Goal: Entertainment & Leisure: Consume media (video, audio)

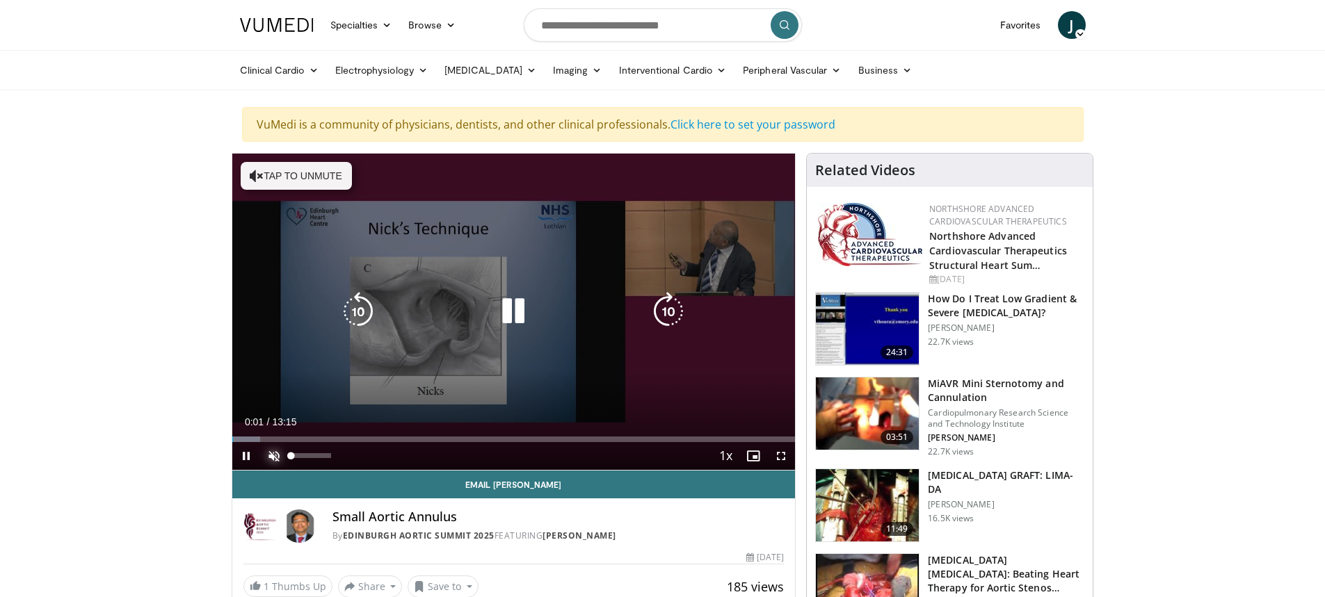
click at [278, 454] on span "Video Player" at bounding box center [274, 456] width 28 height 28
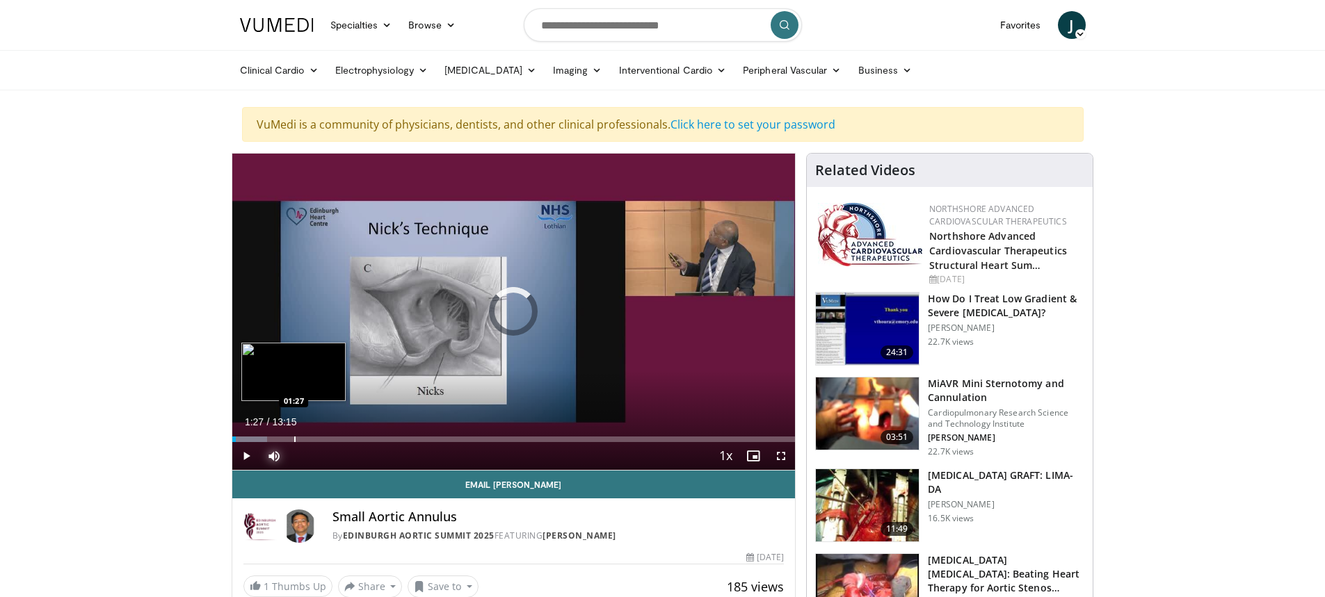
click at [293, 435] on div "Loaded : 6.23% 01:27 01:27" at bounding box center [513, 435] width 563 height 13
click at [328, 437] on div "Progress Bar" at bounding box center [328, 440] width 1 height 6
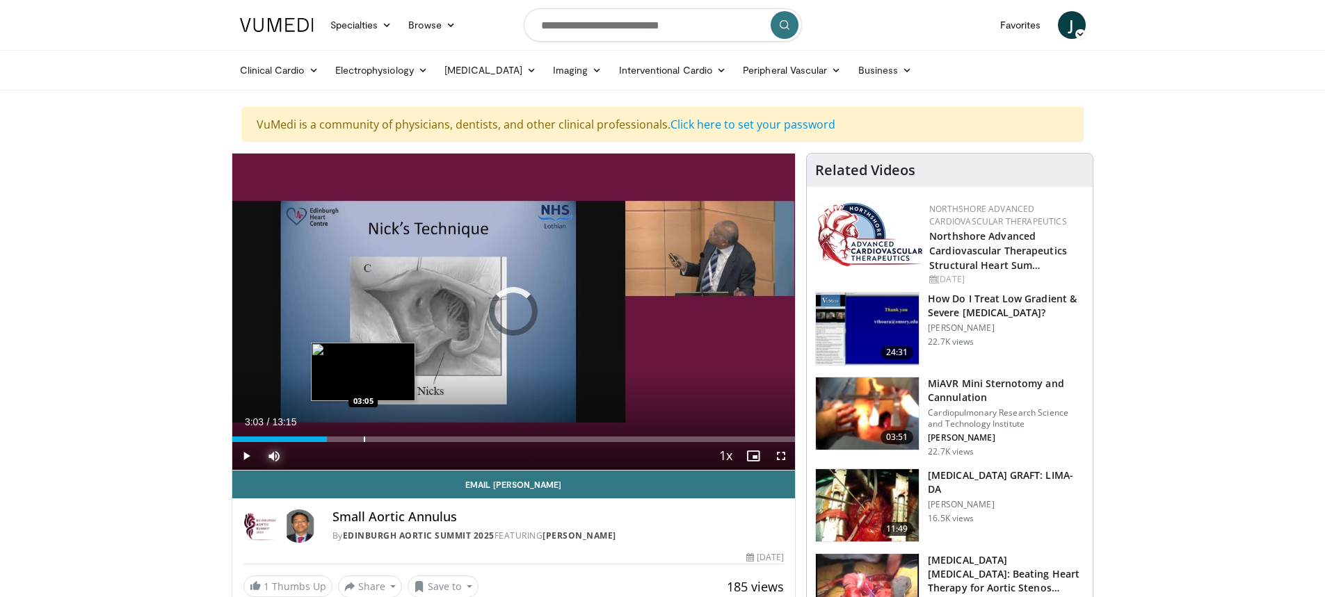
click at [364, 437] on div "Progress Bar" at bounding box center [364, 440] width 1 height 6
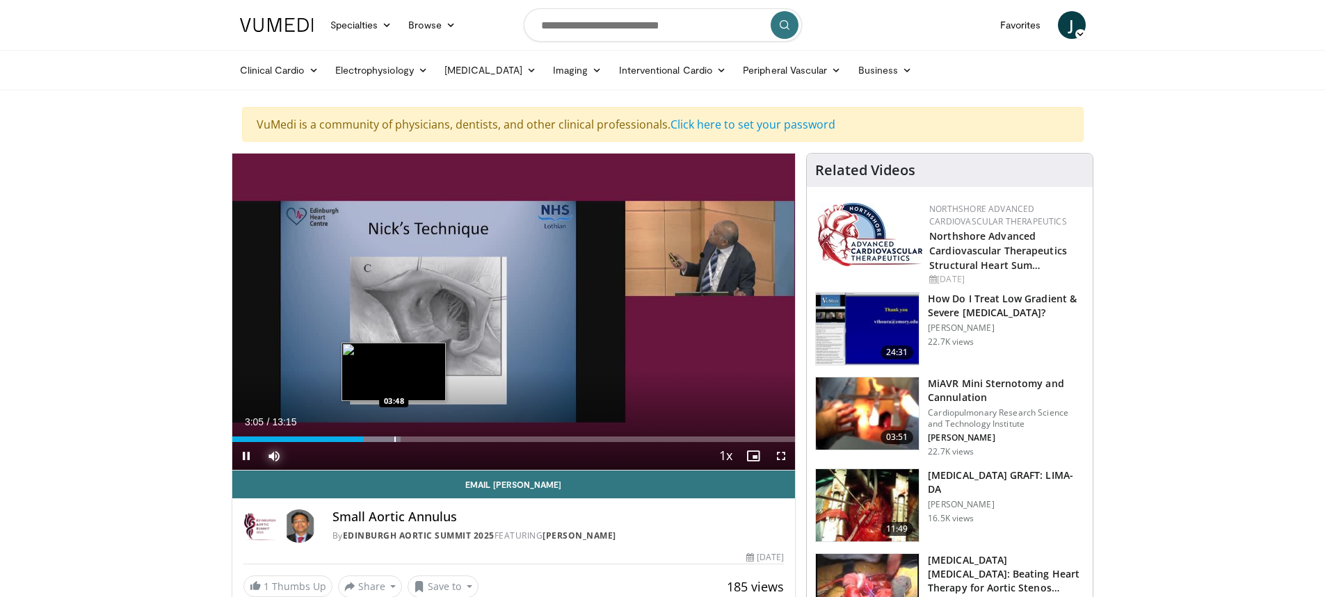
click at [394, 437] on div "Progress Bar" at bounding box center [394, 440] width 1 height 6
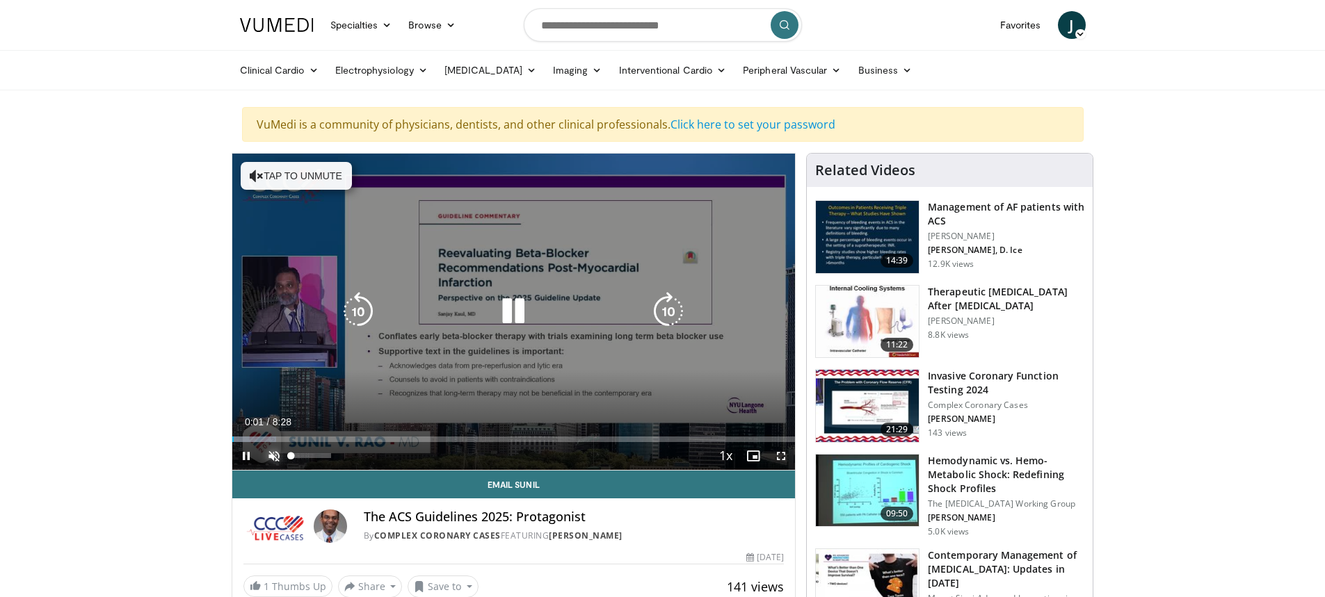
click at [282, 456] on span "Video Player" at bounding box center [274, 456] width 28 height 28
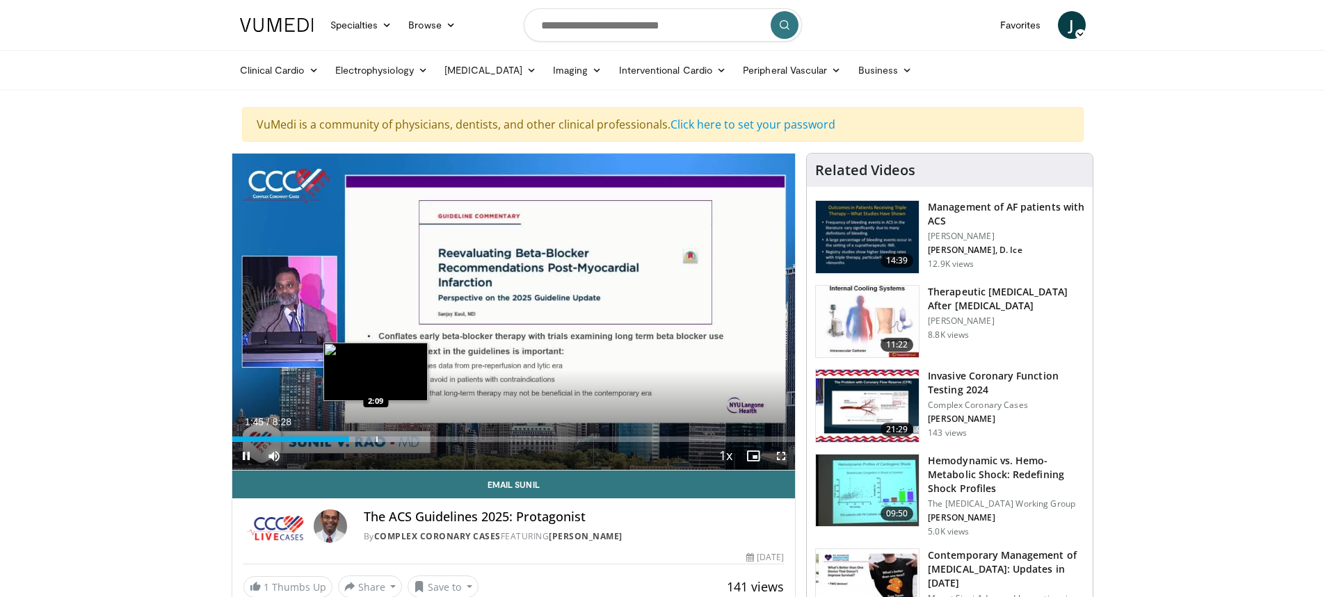
click at [378, 437] on div "Progress Bar" at bounding box center [376, 440] width 1 height 6
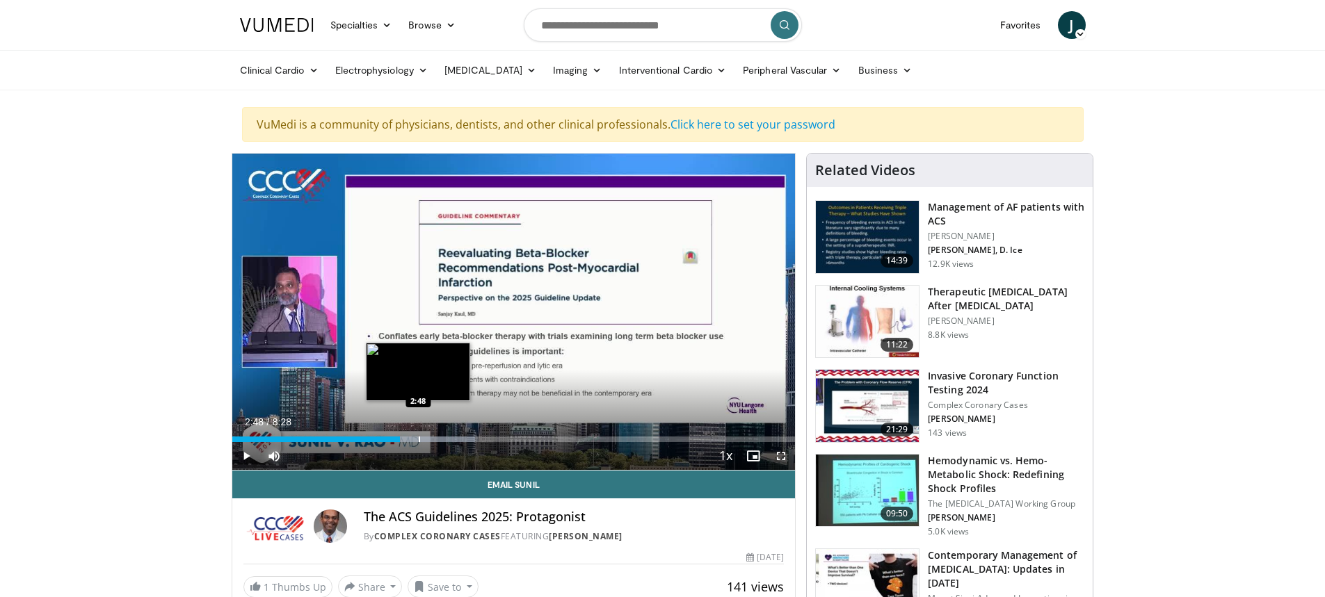
click at [419, 441] on div "Progress Bar" at bounding box center [419, 440] width 1 height 6
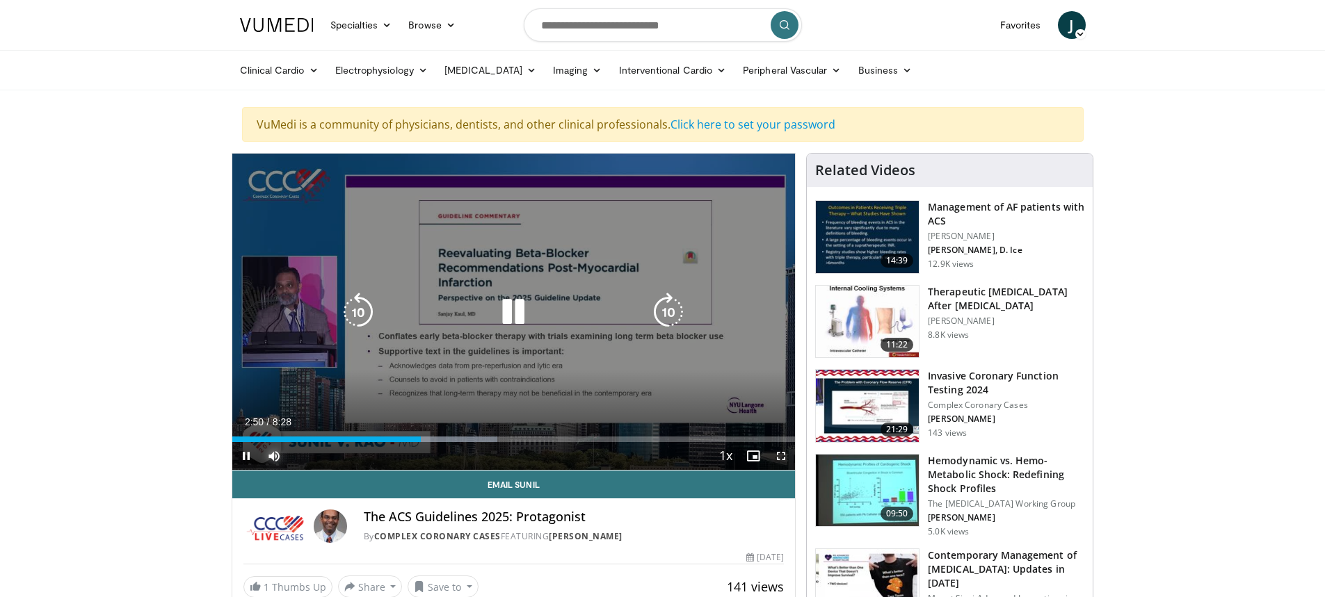
click at [442, 440] on div "Progress Bar" at bounding box center [443, 440] width 108 height 6
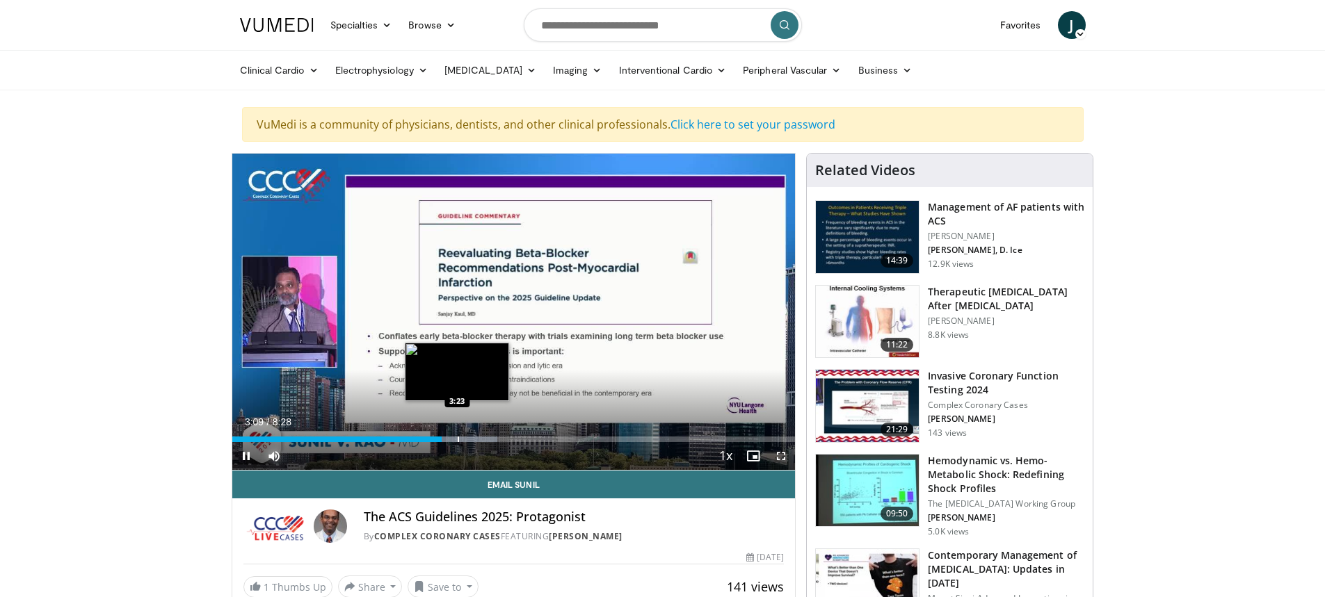
click at [458, 437] on div "Progress Bar" at bounding box center [458, 440] width 1 height 6
click at [476, 438] on div "Progress Bar" at bounding box center [476, 440] width 1 height 6
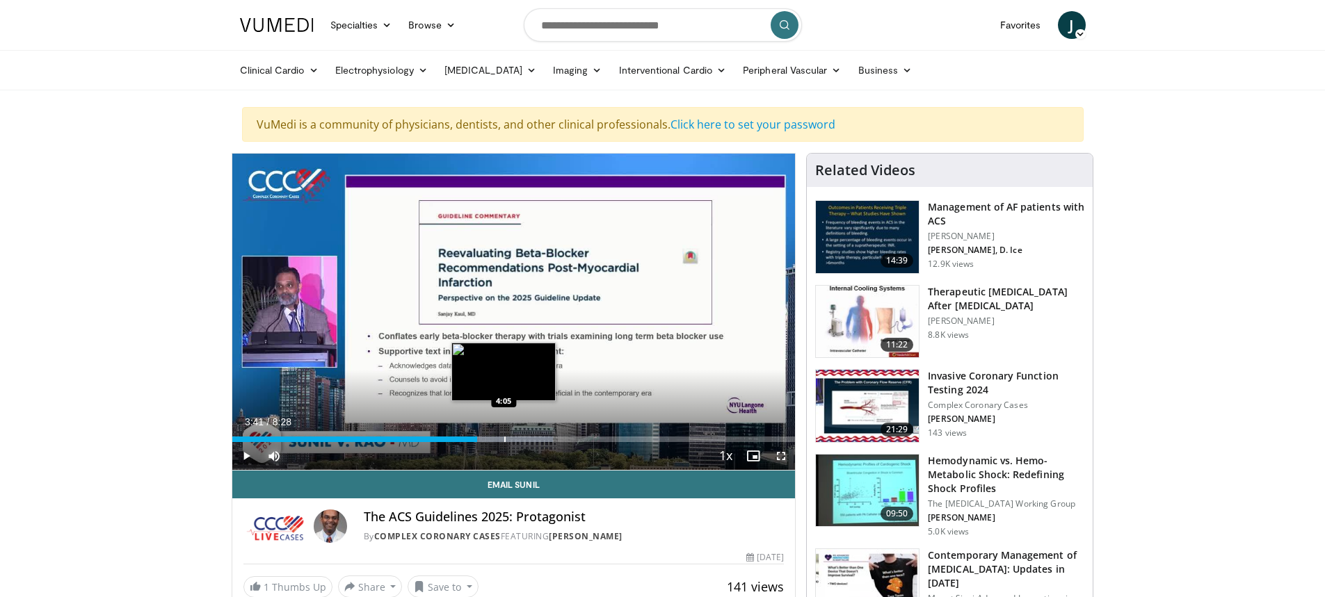
click at [504, 438] on div "Progress Bar" at bounding box center [504, 440] width 1 height 6
click at [524, 437] on div "Progress Bar" at bounding box center [524, 440] width 1 height 6
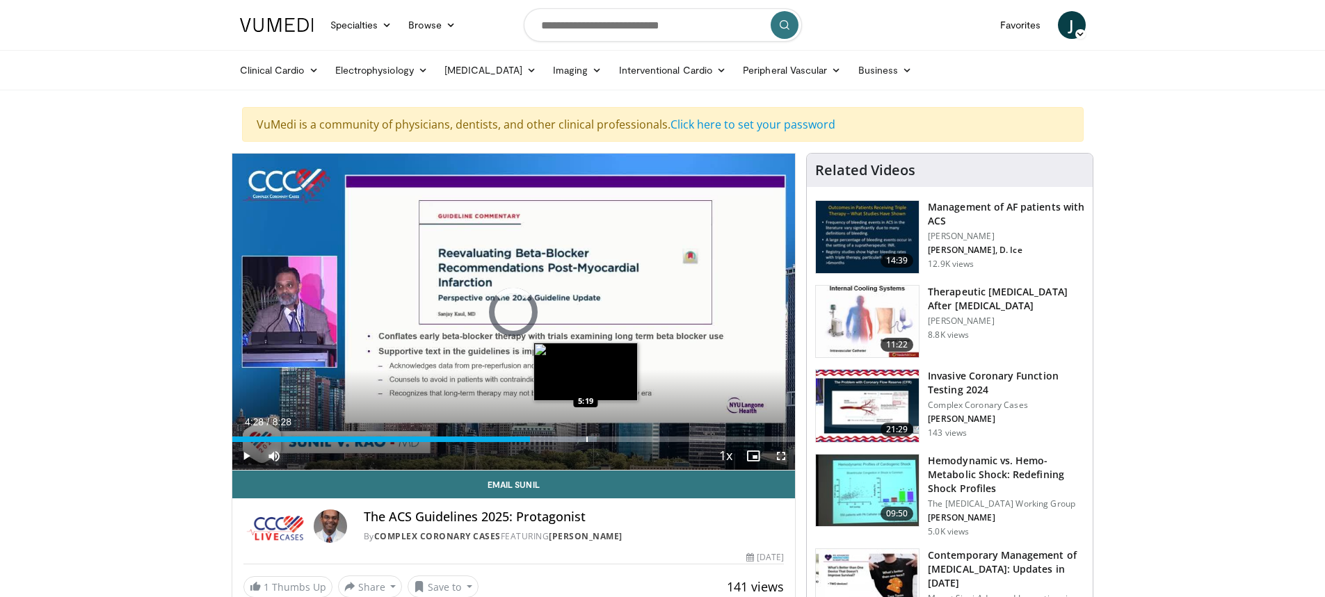
click at [586, 435] on div "Loaded : 64.82% 4:28 5:19" at bounding box center [513, 435] width 563 height 13
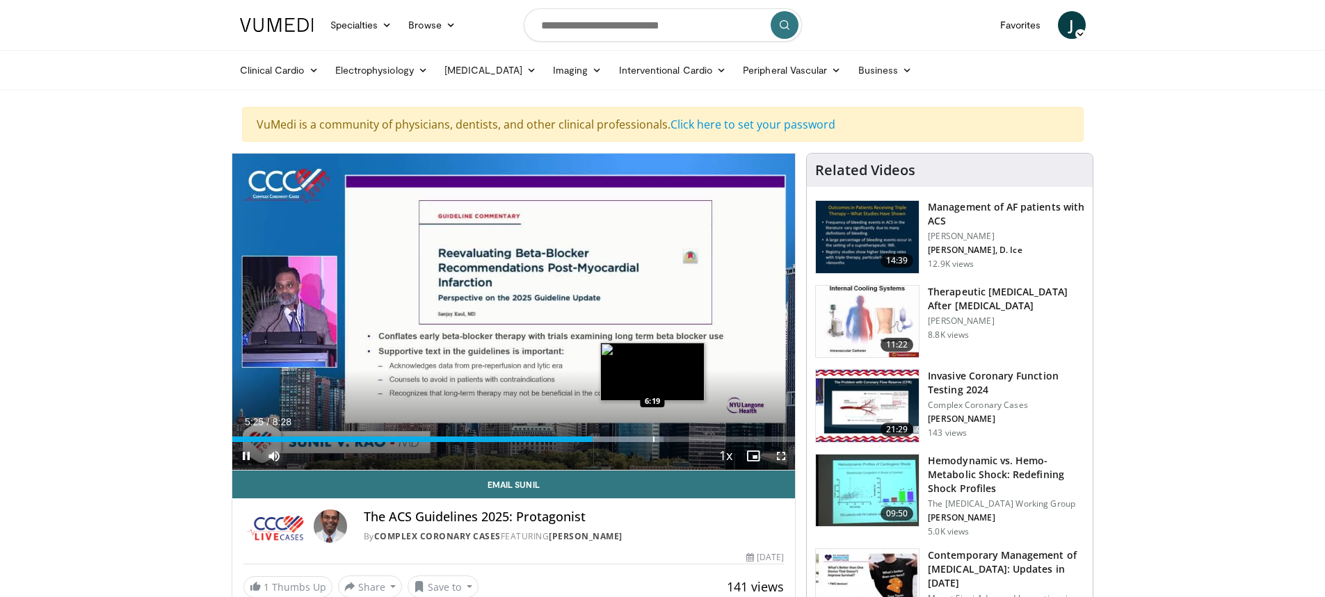
click at [653, 436] on div "Loaded : 76.61% 5:25 6:19" at bounding box center [513, 435] width 563 height 13
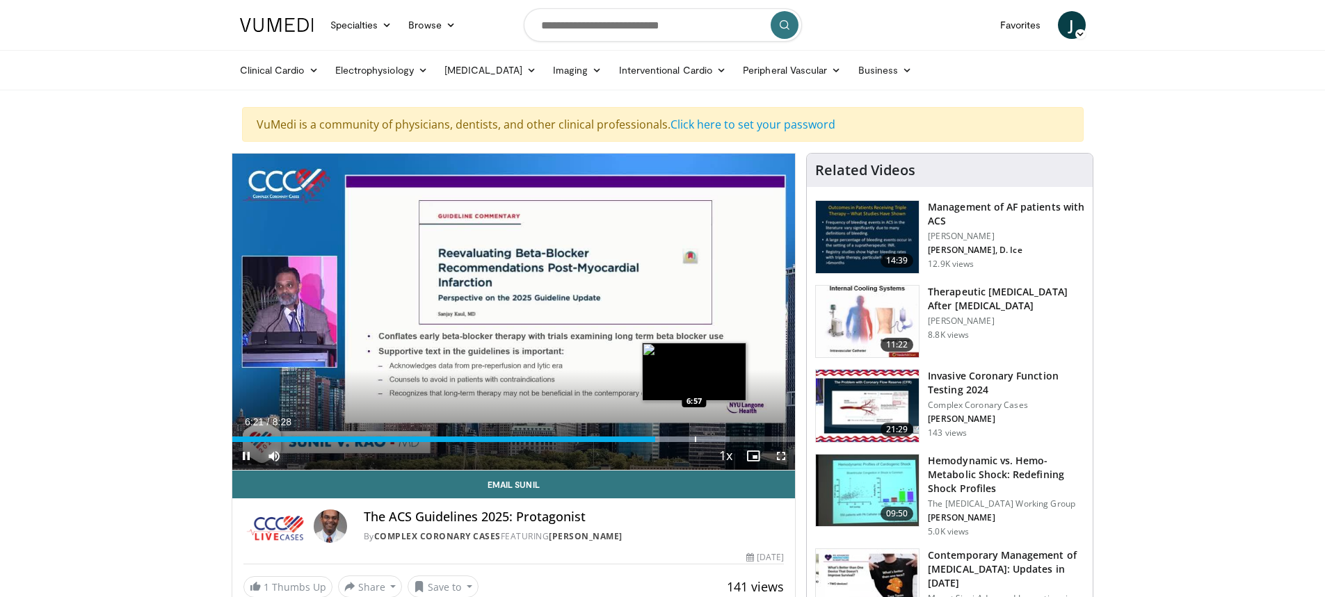
click at [694, 435] on div "Loaded : 88.39% 6:21 6:57" at bounding box center [513, 435] width 563 height 13
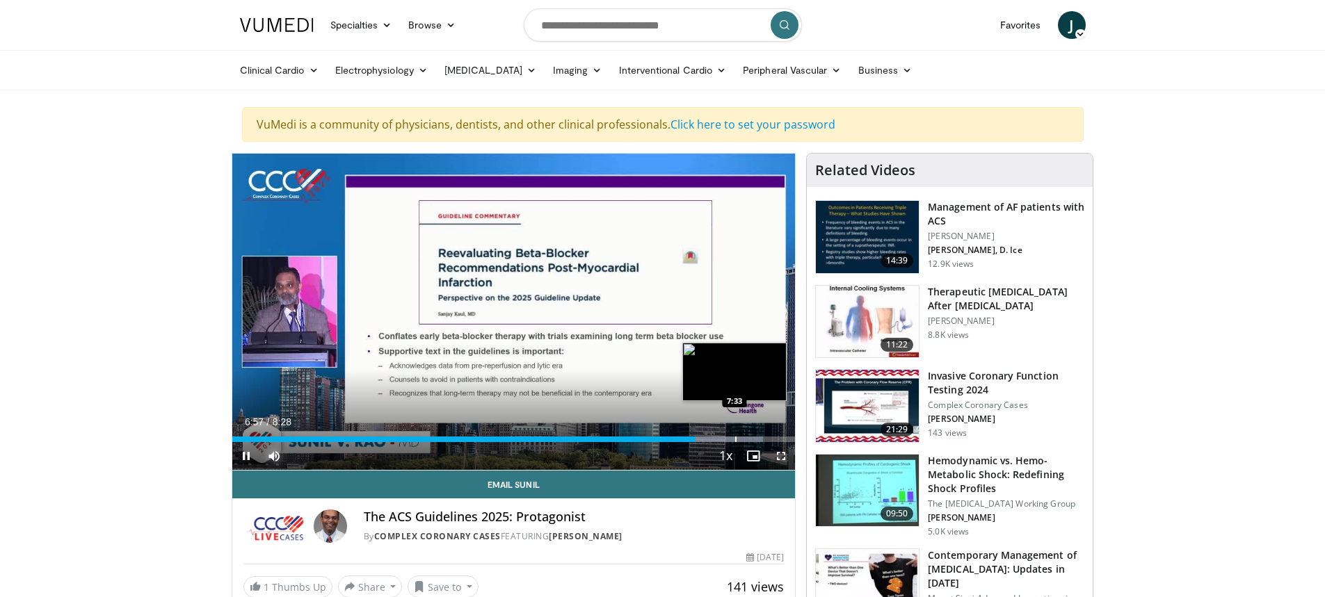
click at [735, 437] on div "Progress Bar" at bounding box center [735, 440] width 1 height 6
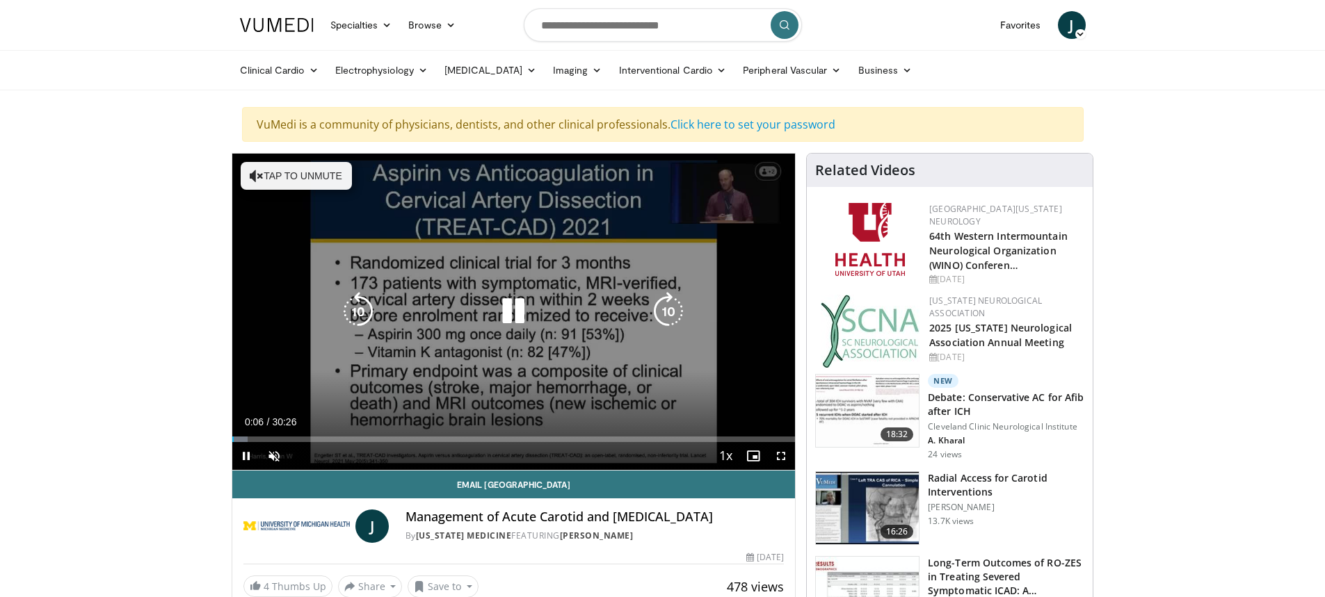
click at [303, 178] on button "Tap to unmute" at bounding box center [296, 176] width 111 height 28
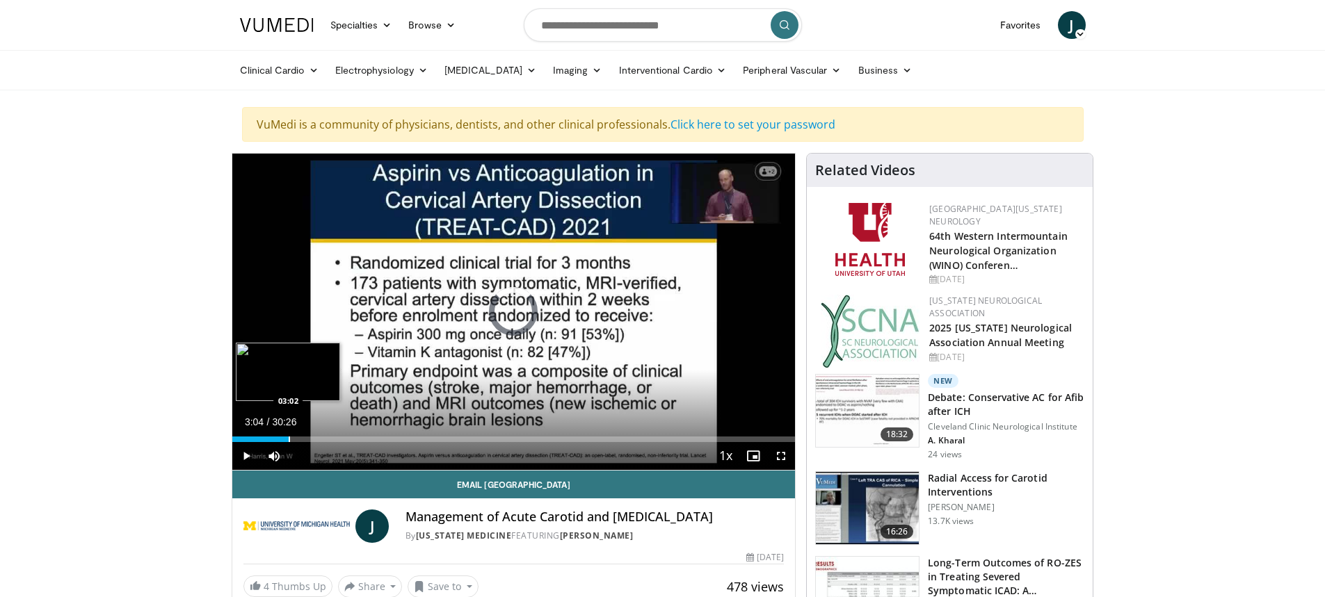
click at [288, 440] on div "Loaded : 0.00% 03:04 03:02" at bounding box center [513, 440] width 563 height 6
click at [750, 451] on span "Video Player" at bounding box center [753, 456] width 28 height 28
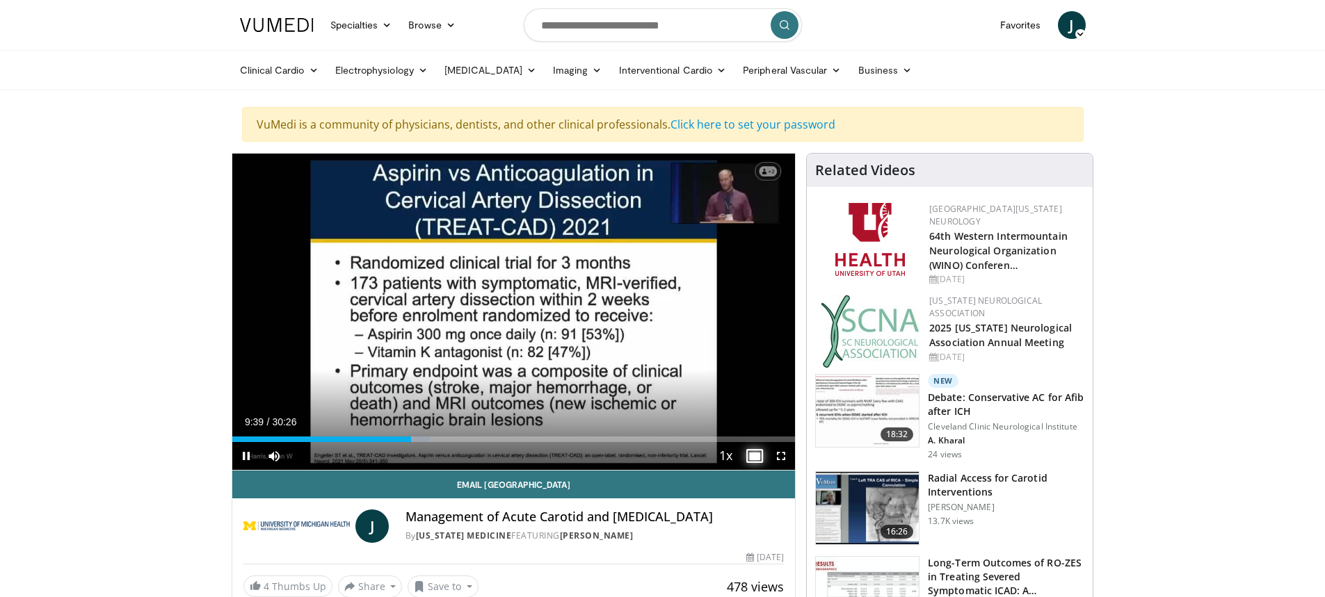
click at [753, 456] on span "Video Player" at bounding box center [753, 456] width 28 height 28
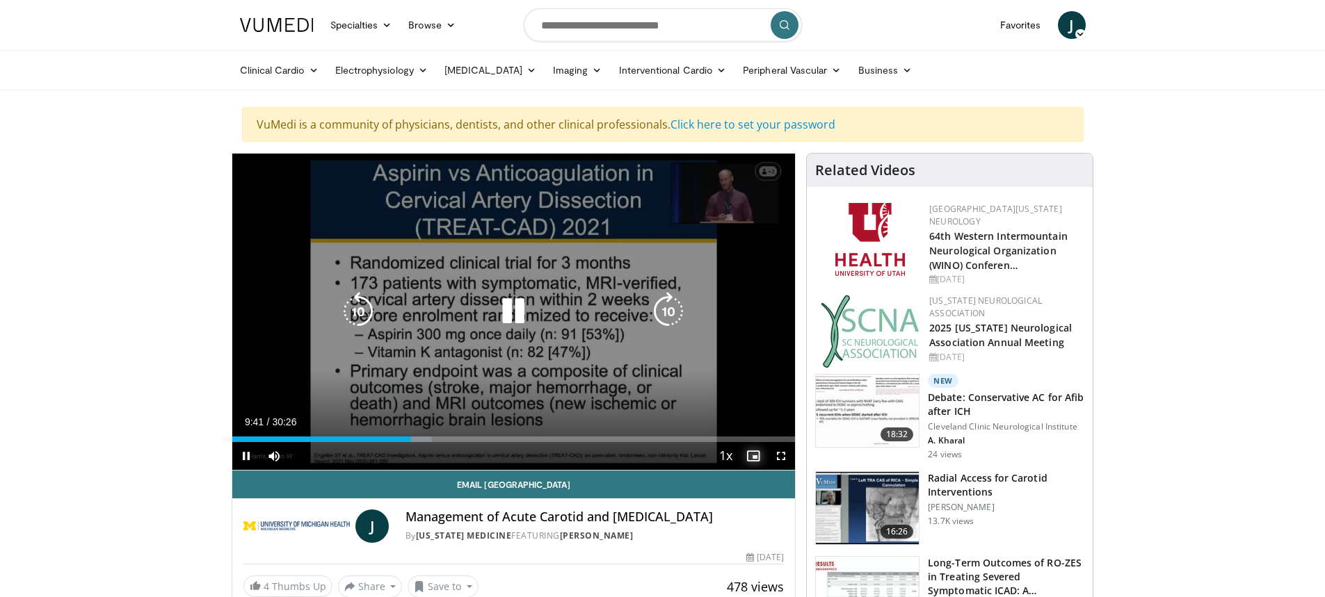
click at [753, 455] on span "Video Player" at bounding box center [753, 456] width 28 height 28
drag, startPoint x: 784, startPoint y: 456, endPoint x: 784, endPoint y: 574, distance: 118.2
click at [784, 455] on span "Video Player" at bounding box center [781, 456] width 28 height 28
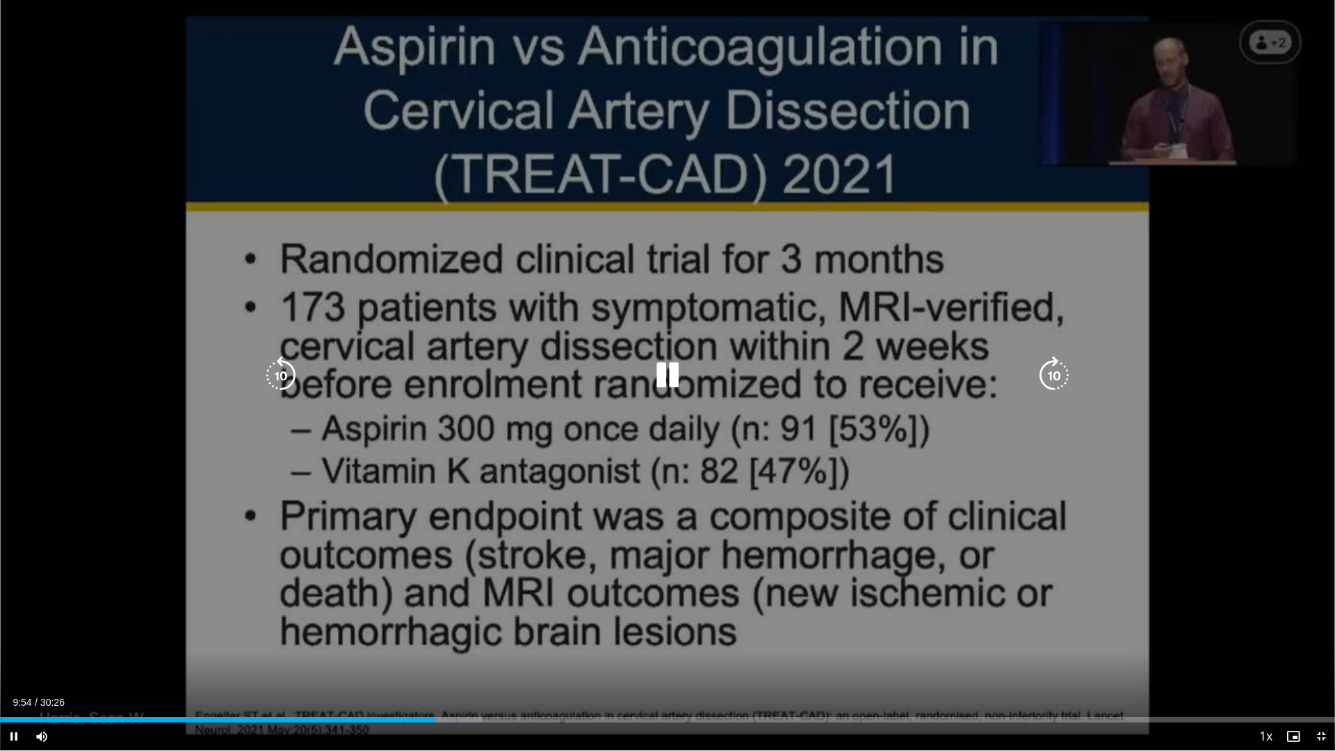
click at [538, 597] on div "10 seconds Tap to unmute" at bounding box center [667, 375] width 1335 height 750
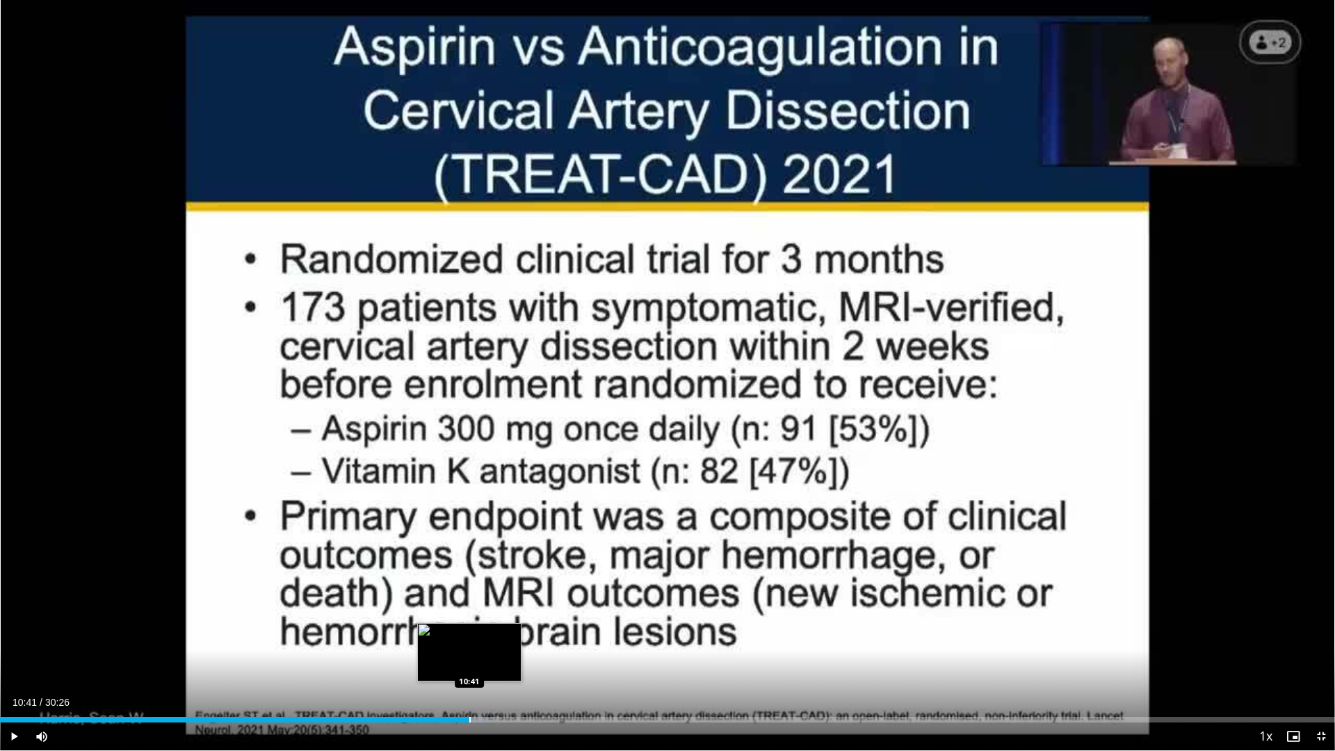
click at [469, 597] on div "Progress Bar" at bounding box center [469, 720] width 1 height 6
click at [484, 597] on div "Loaded : 38.82% 10:42 11:01" at bounding box center [667, 715] width 1335 height 13
click at [479, 597] on div "Loaded : 36.08% 10:55 10:55" at bounding box center [667, 715] width 1335 height 13
click at [462, 597] on div "Loaded : 39.37% 10:57 10:32" at bounding box center [667, 720] width 1335 height 6
click at [469, 597] on div "Progress Bar" at bounding box center [469, 720] width 1 height 6
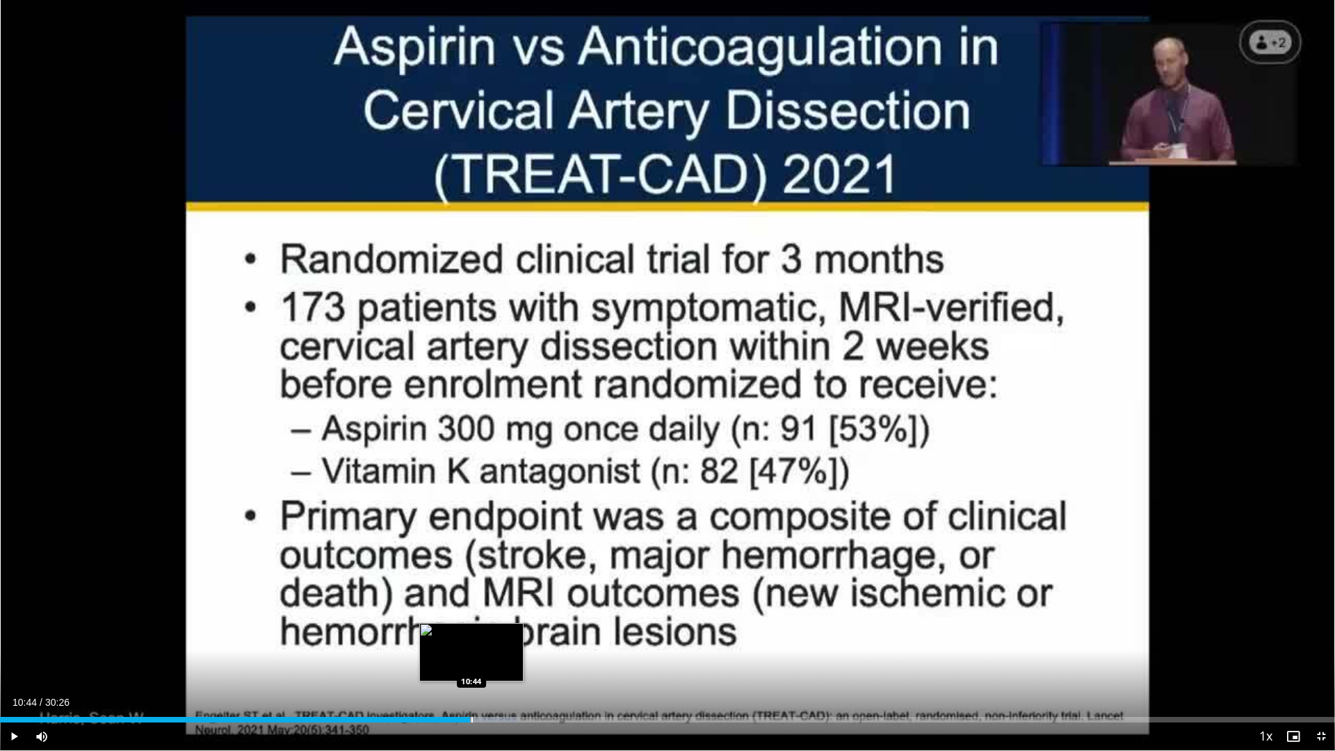
click at [472, 597] on div "Loaded : 38.82% 10:44 10:44" at bounding box center [667, 715] width 1335 height 13
click at [481, 597] on div "Loaded : 38.82% 10:45 10:58" at bounding box center [667, 715] width 1335 height 13
click at [501, 597] on div "Loaded : 39.91% 11:26 11:26" at bounding box center [667, 720] width 1335 height 6
click at [522, 597] on div "Progress Bar" at bounding box center [522, 720] width 1 height 6
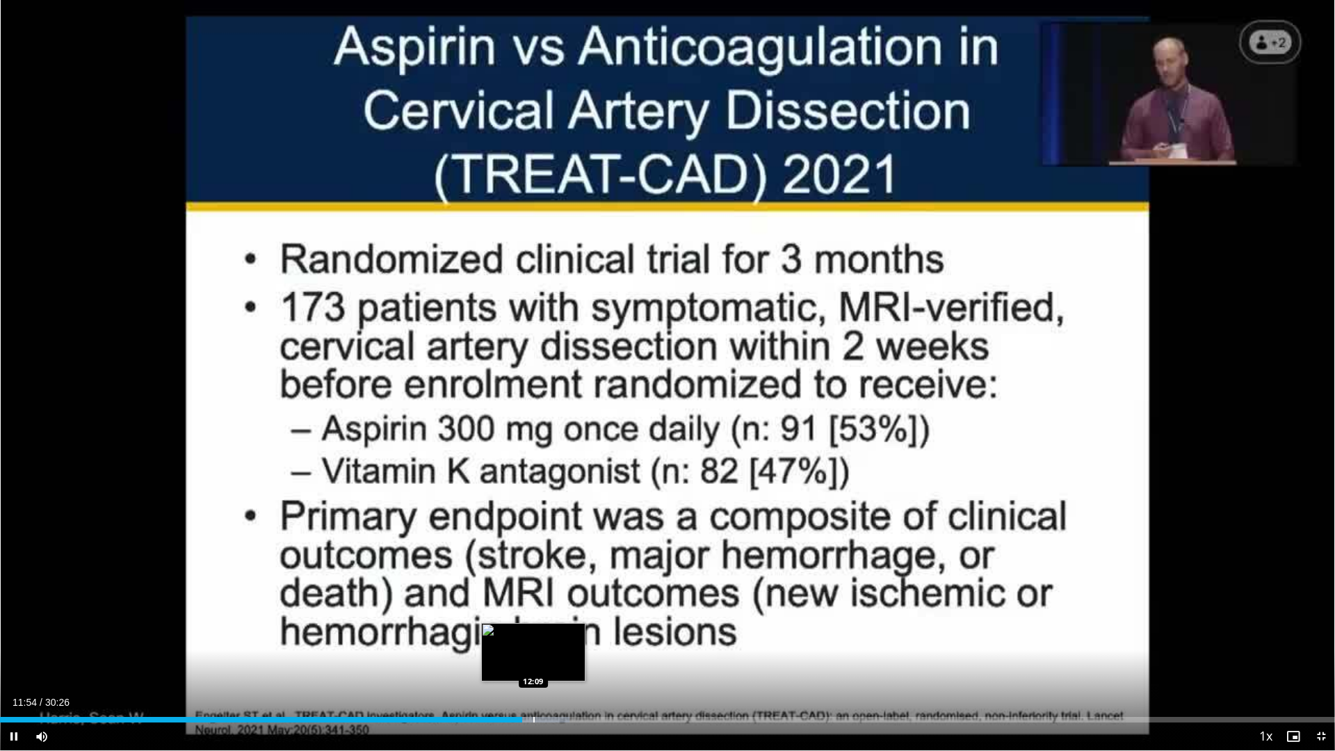
click at [533, 597] on div "Loaded : 42.65% 11:54 12:09" at bounding box center [667, 715] width 1335 height 13
click at [559, 597] on div "Loaded : 43.26% 12:10 12:44" at bounding box center [667, 715] width 1335 height 13
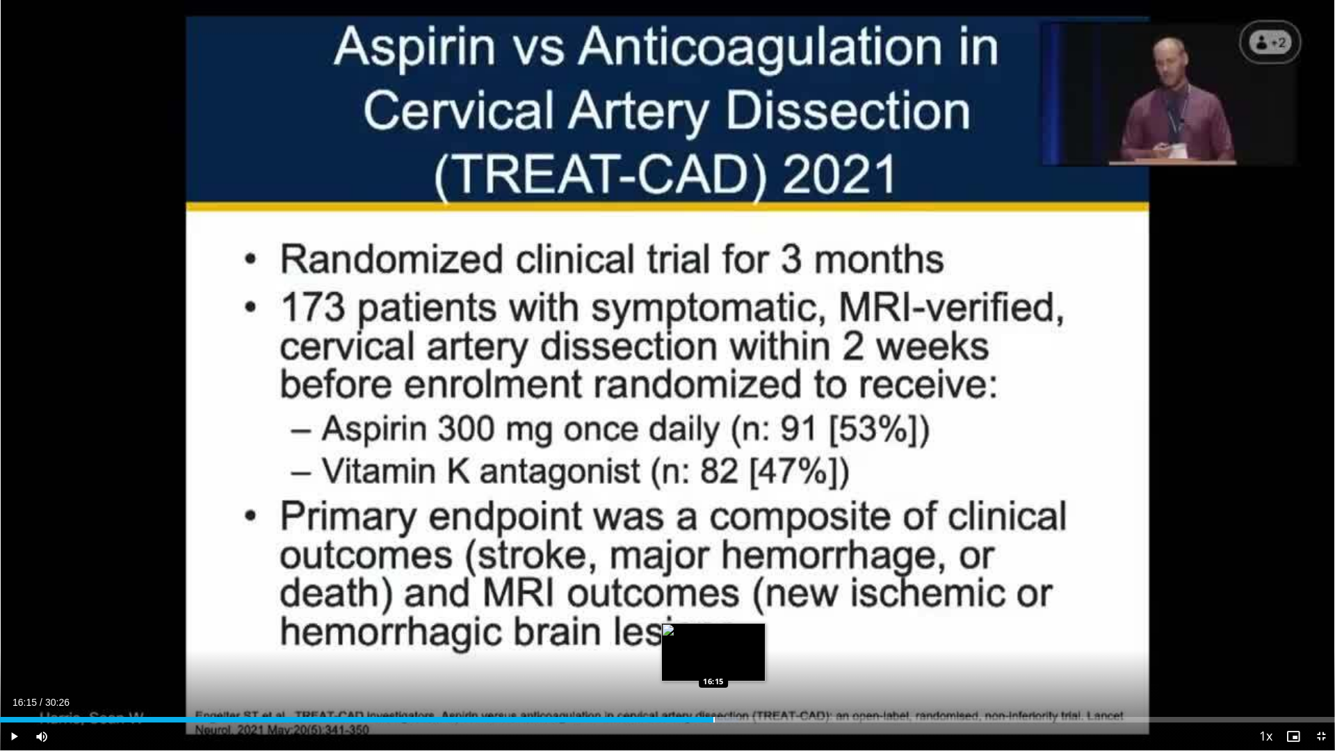
click at [714, 597] on div "Loaded : 55.31% 16:15 16:15" at bounding box center [667, 715] width 1335 height 13
click at [737, 597] on div "Loaded : 56.95% 16:19 16:48" at bounding box center [667, 715] width 1335 height 13
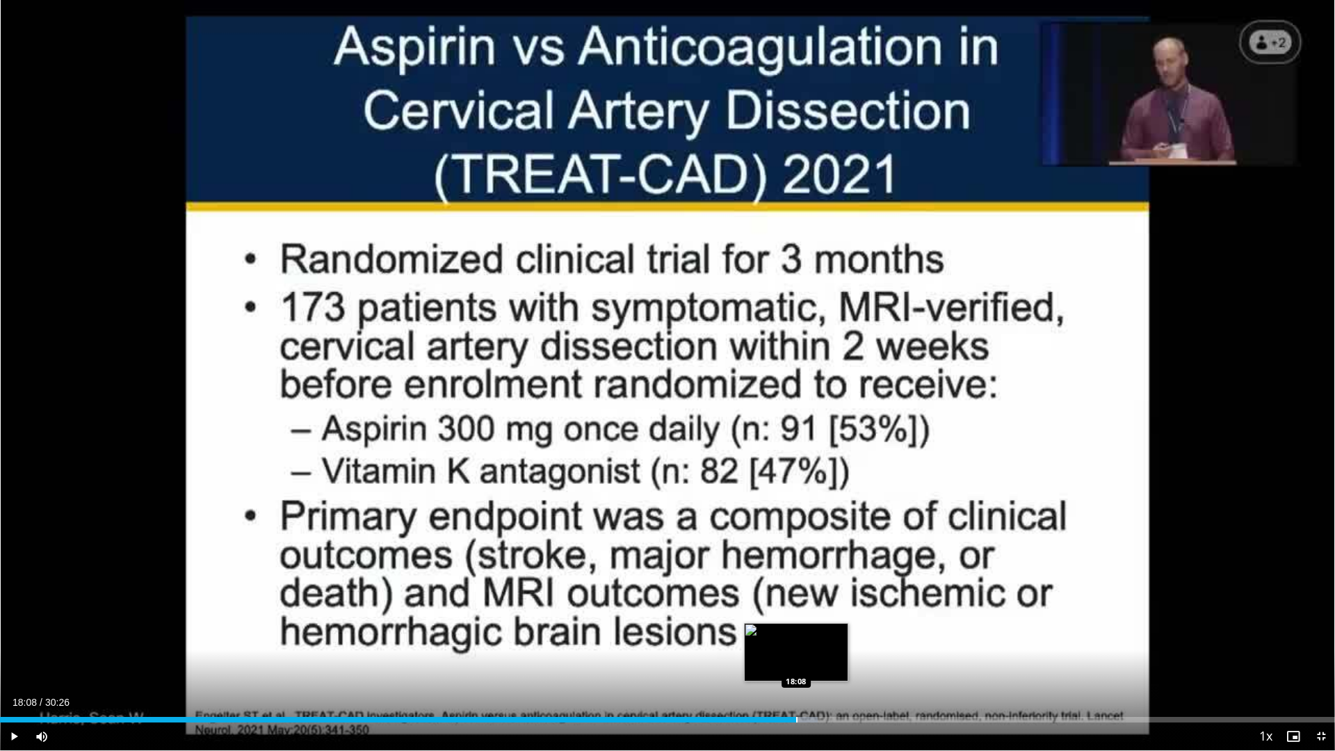
click at [796, 597] on div "Loaded : 61.24% 18:08 18:08" at bounding box center [667, 715] width 1335 height 13
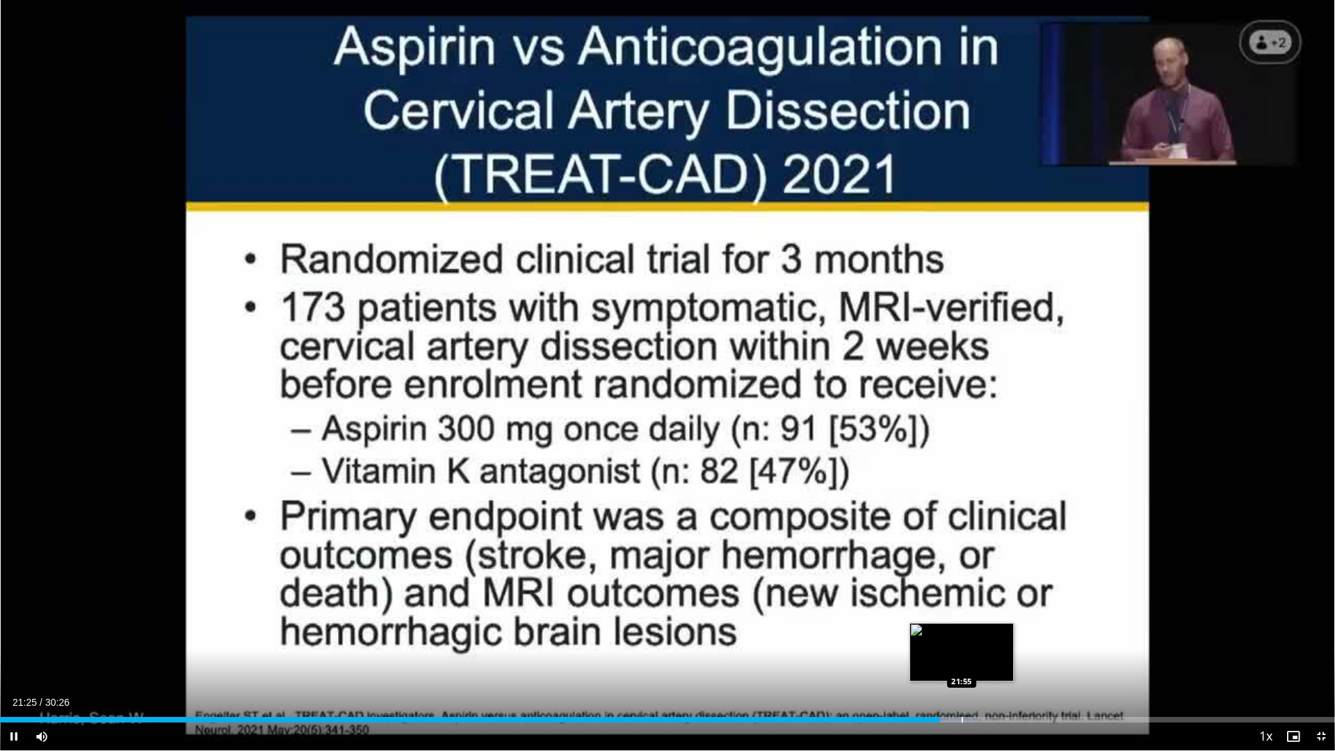
click at [962, 597] on div "Progress Bar" at bounding box center [962, 720] width 1 height 6
click at [980, 597] on div "Loaded : 76.00% 22:20 22:20" at bounding box center [667, 715] width 1335 height 13
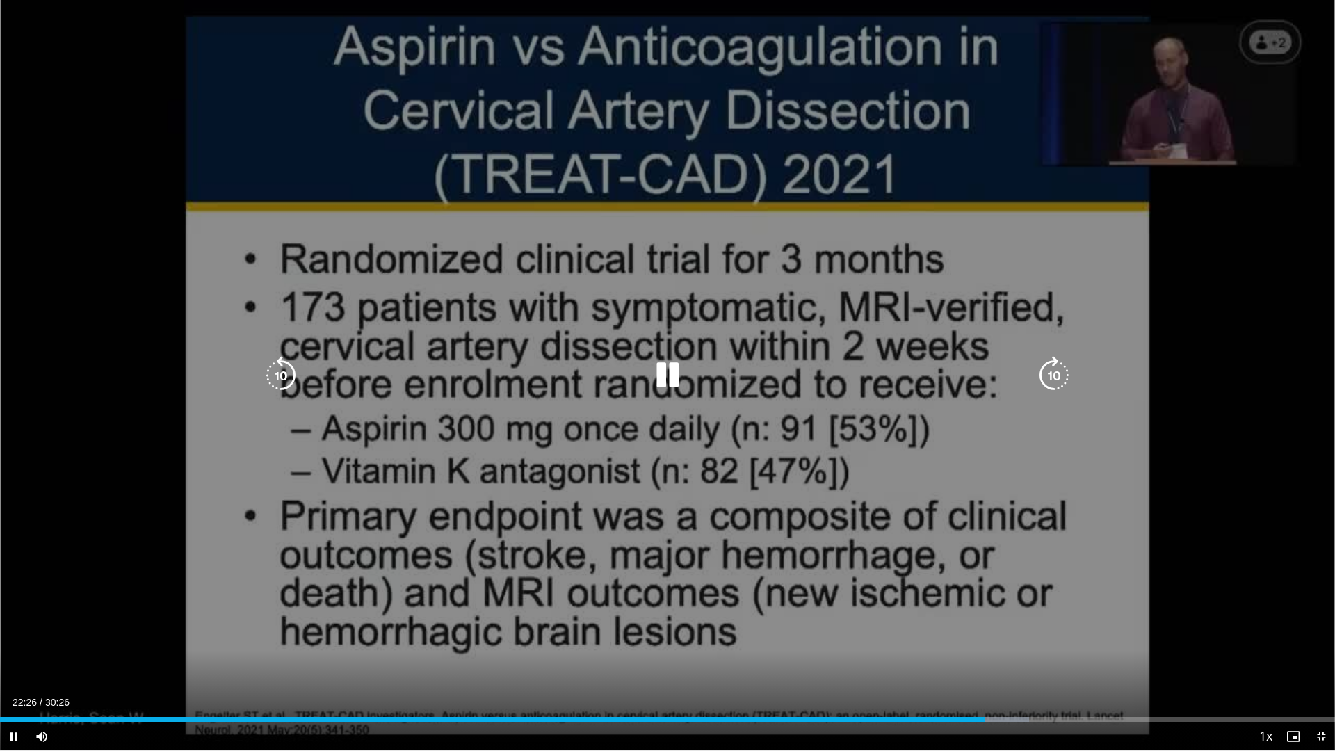
click at [1081, 577] on div "10 seconds Tap to unmute" at bounding box center [667, 375] width 1335 height 750
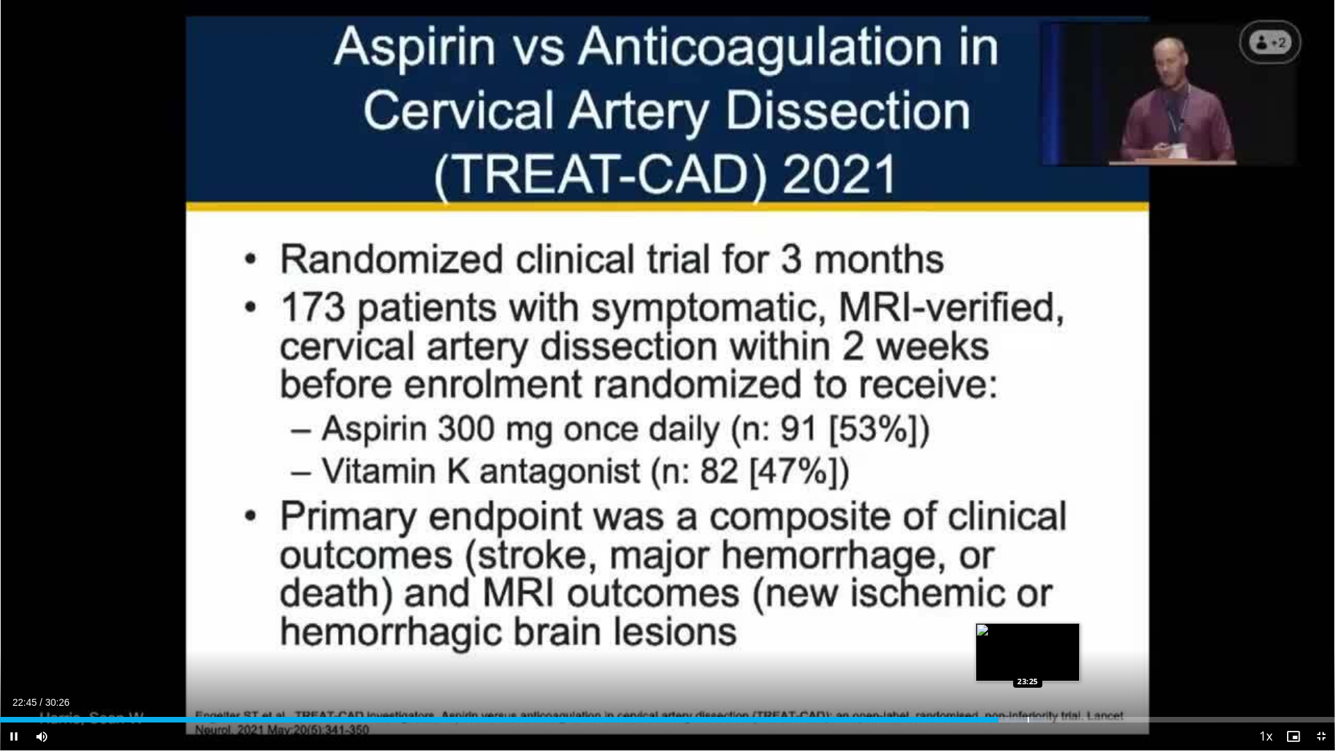
click at [1028, 597] on div "Progress Bar" at bounding box center [1028, 720] width 1 height 6
click at [1056, 597] on div "Progress Bar" at bounding box center [1056, 720] width 1 height 6
click at [1074, 597] on div "Loaded : 82.01% 24:04 24:29" at bounding box center [667, 715] width 1335 height 13
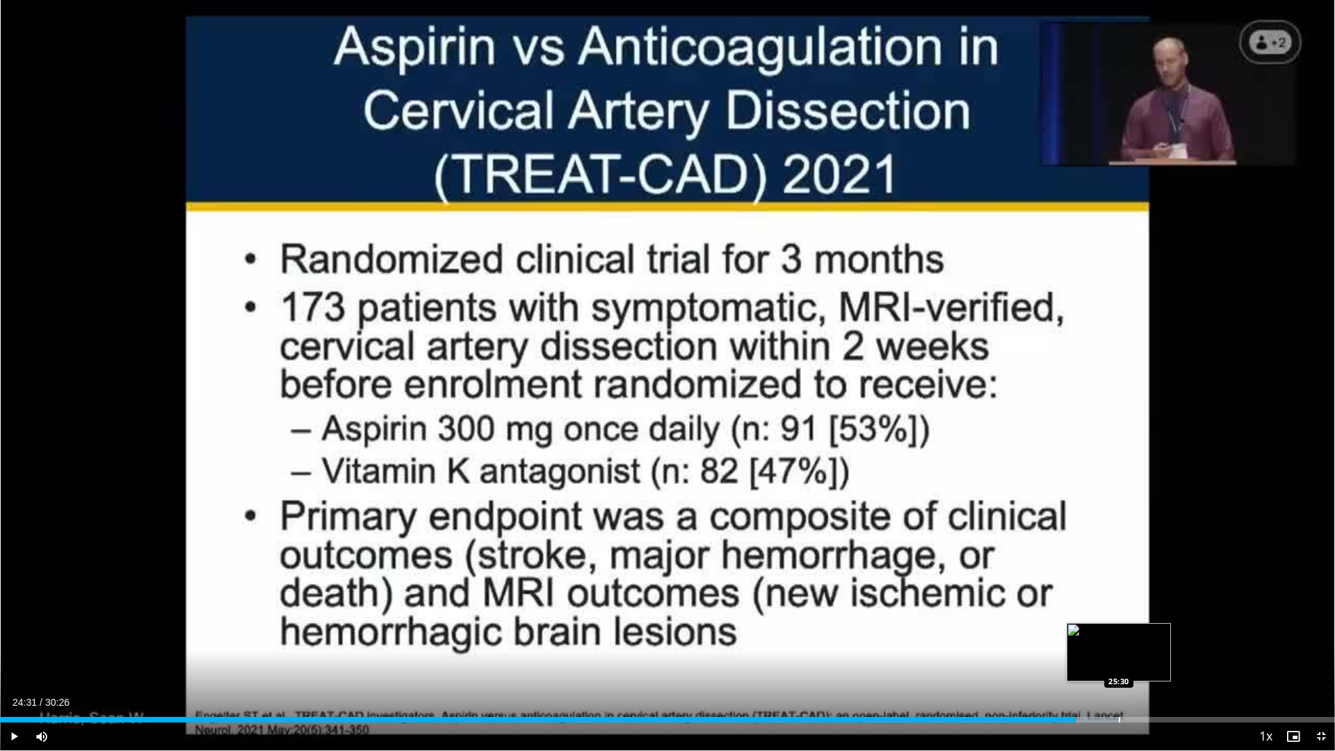
click at [1119, 597] on div "Progress Bar" at bounding box center [1119, 720] width 1 height 6
click at [21, 597] on span "Video Player" at bounding box center [14, 737] width 28 height 28
click at [1324, 597] on span "Video Player" at bounding box center [1321, 737] width 28 height 28
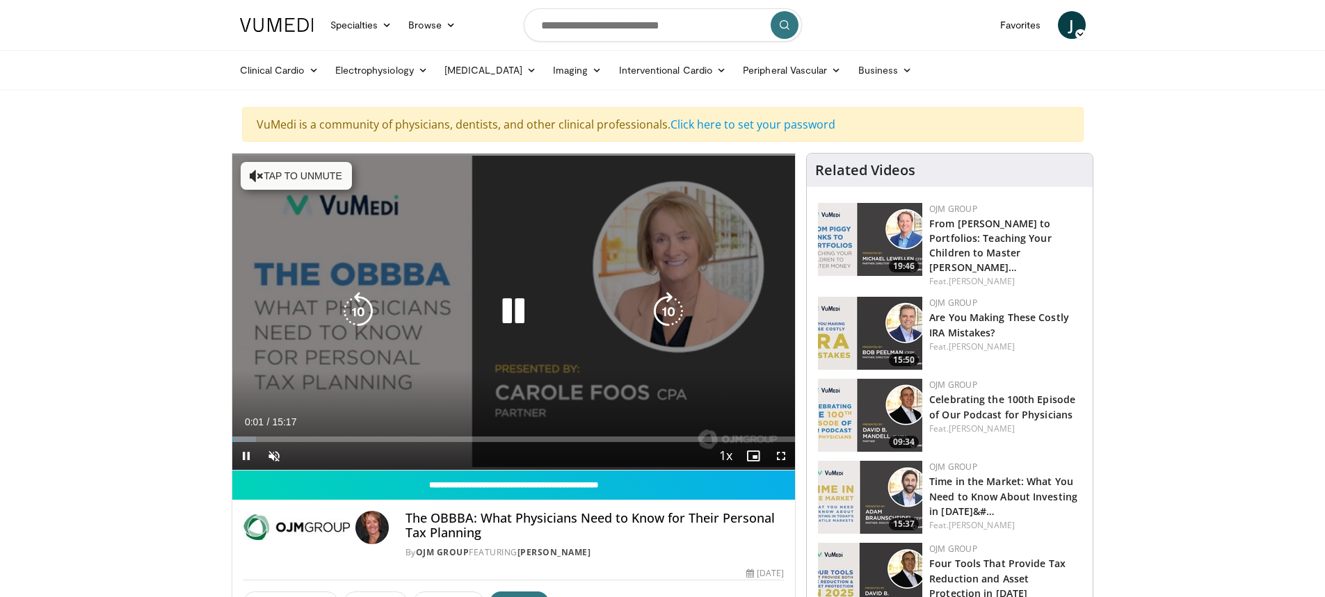
click at [329, 167] on button "Tap to unmute" at bounding box center [296, 176] width 111 height 28
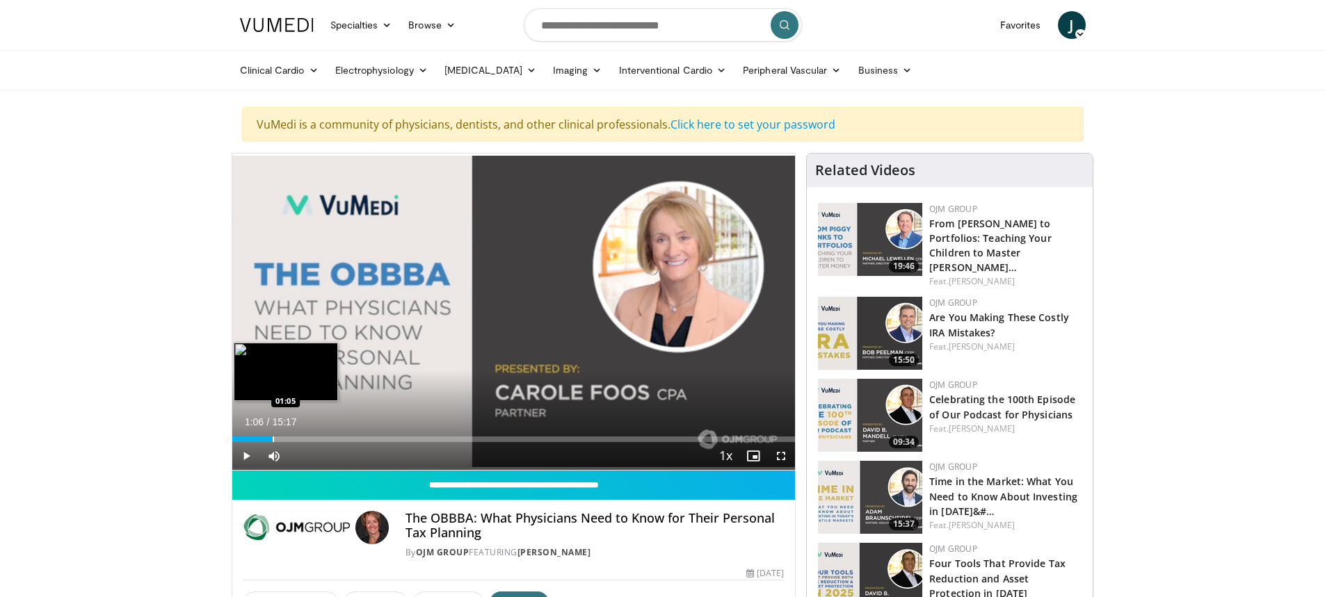
click at [273, 435] on div "Loaded : 0.00% 01:06 01:05" at bounding box center [513, 435] width 563 height 13
click at [330, 437] on div "Progress Bar" at bounding box center [330, 440] width 1 height 6
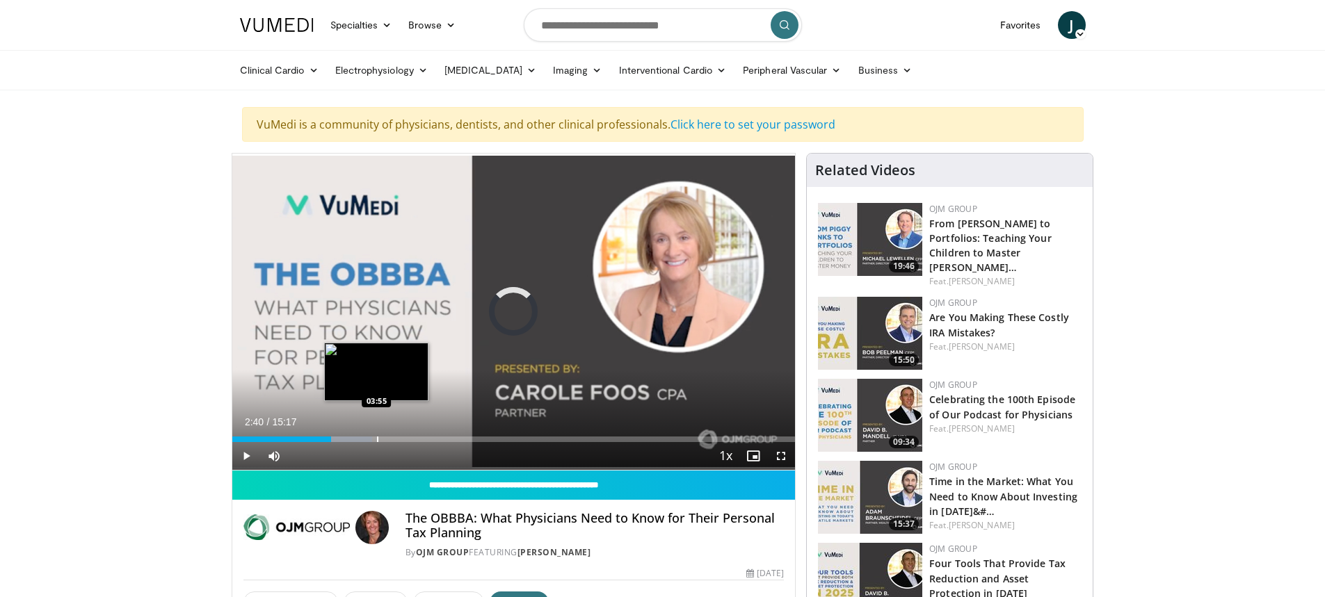
click at [377, 437] on div "Progress Bar" at bounding box center [377, 440] width 1 height 6
